Goal: Obtain resource: Obtain resource

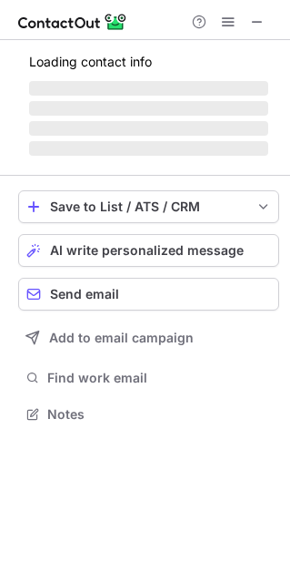
scroll to position [402, 290]
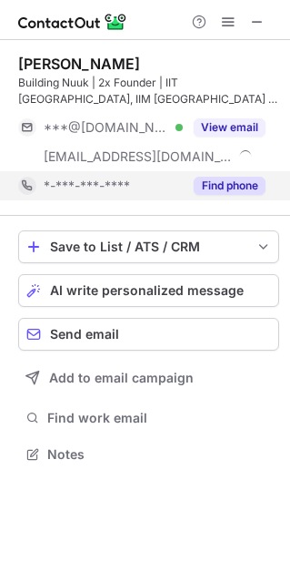
click at [212, 179] on button "Find phone" at bounding box center [230, 186] width 72 height 18
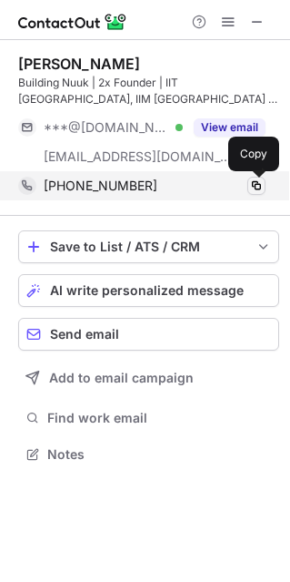
click at [254, 188] on span at bounding box center [256, 185] width 15 height 15
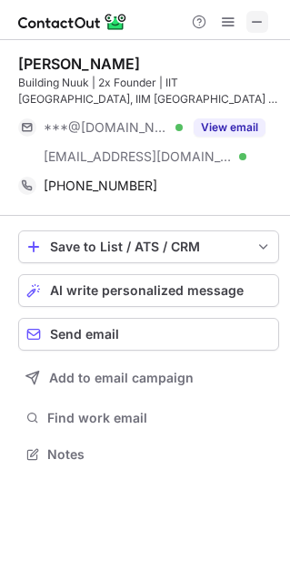
click at [255, 21] on span at bounding box center [257, 22] width 15 height 15
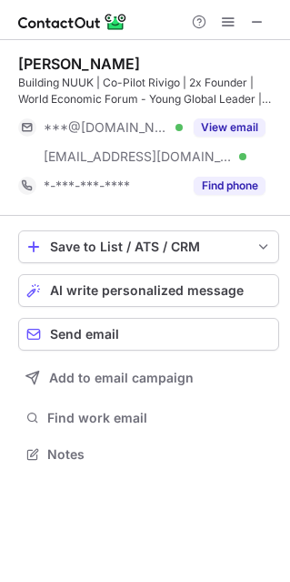
scroll to position [441, 290]
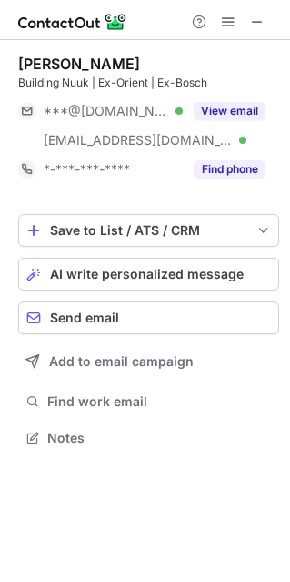
scroll to position [424, 290]
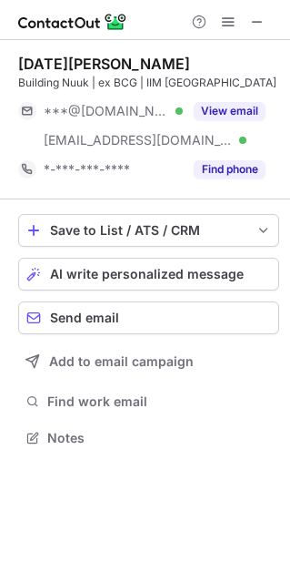
scroll to position [424, 290]
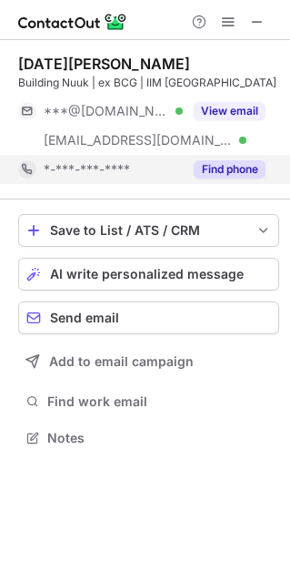
click at [218, 168] on button "Find phone" at bounding box center [230, 169] width 72 height 18
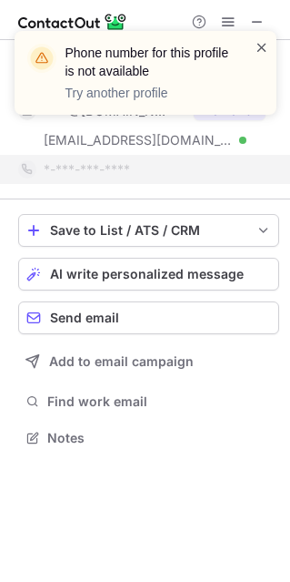
click at [261, 47] on span at bounding box center [262, 47] width 15 height 18
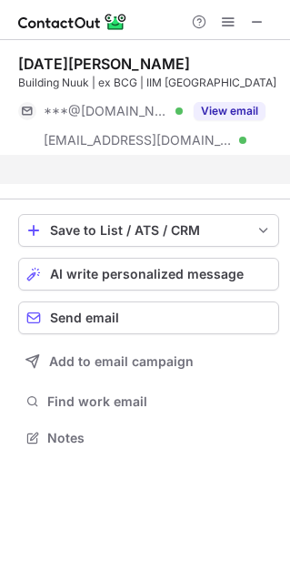
scroll to position [395, 290]
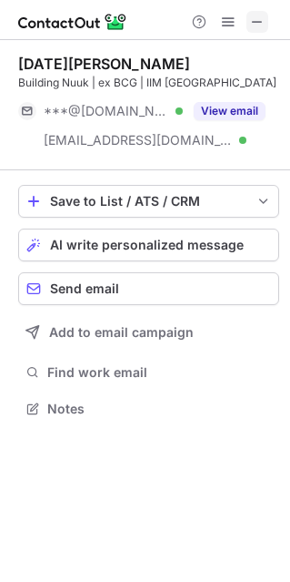
click at [252, 22] on span at bounding box center [257, 22] width 15 height 15
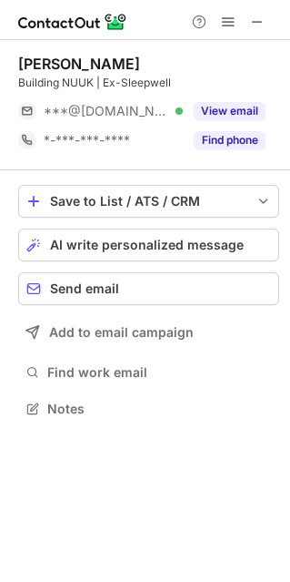
scroll to position [395, 290]
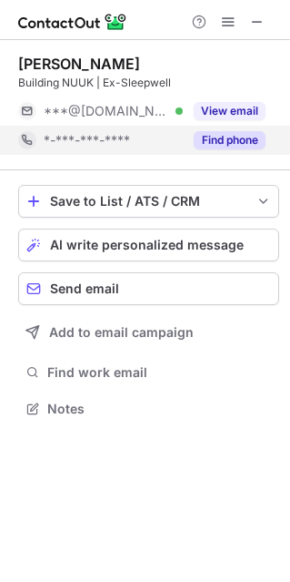
click at [189, 147] on div "Find phone" at bounding box center [224, 140] width 83 height 29
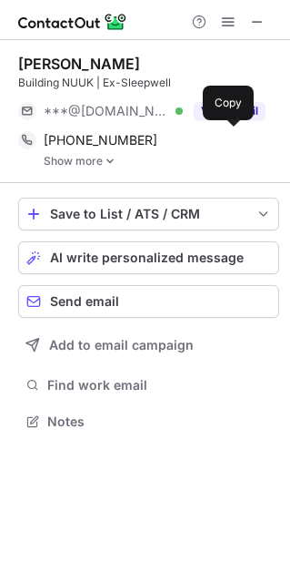
scroll to position [408, 290]
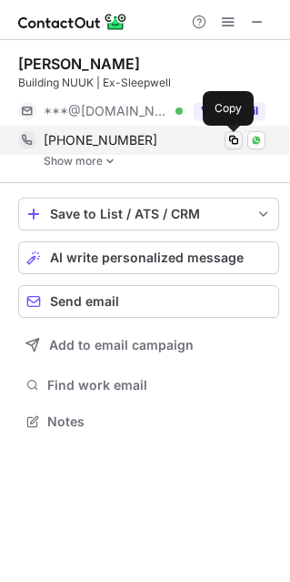
click at [235, 144] on span at bounding box center [234, 140] width 15 height 15
